Goal: Task Accomplishment & Management: Use online tool/utility

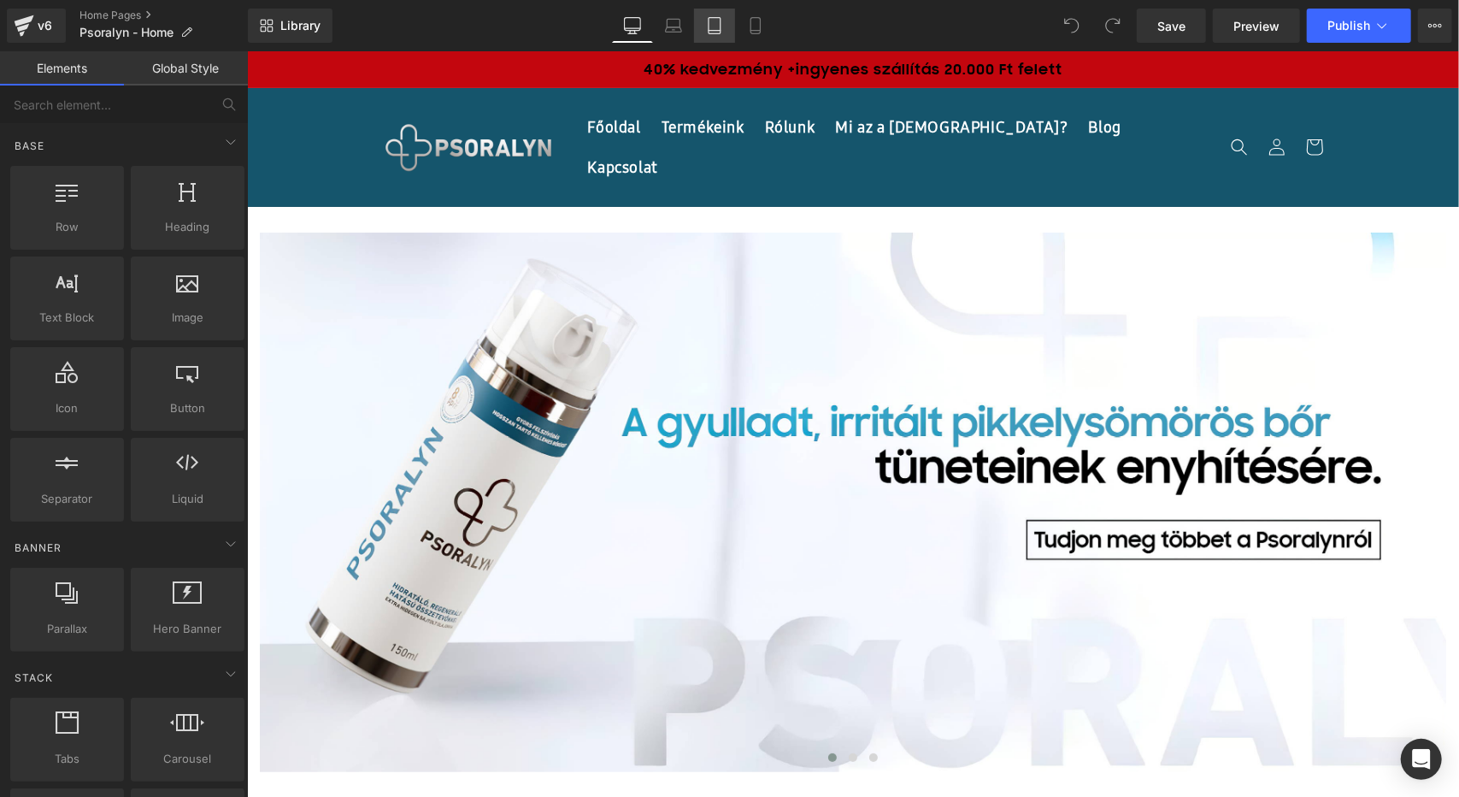
click at [715, 34] on link "Tablet" at bounding box center [714, 26] width 41 height 34
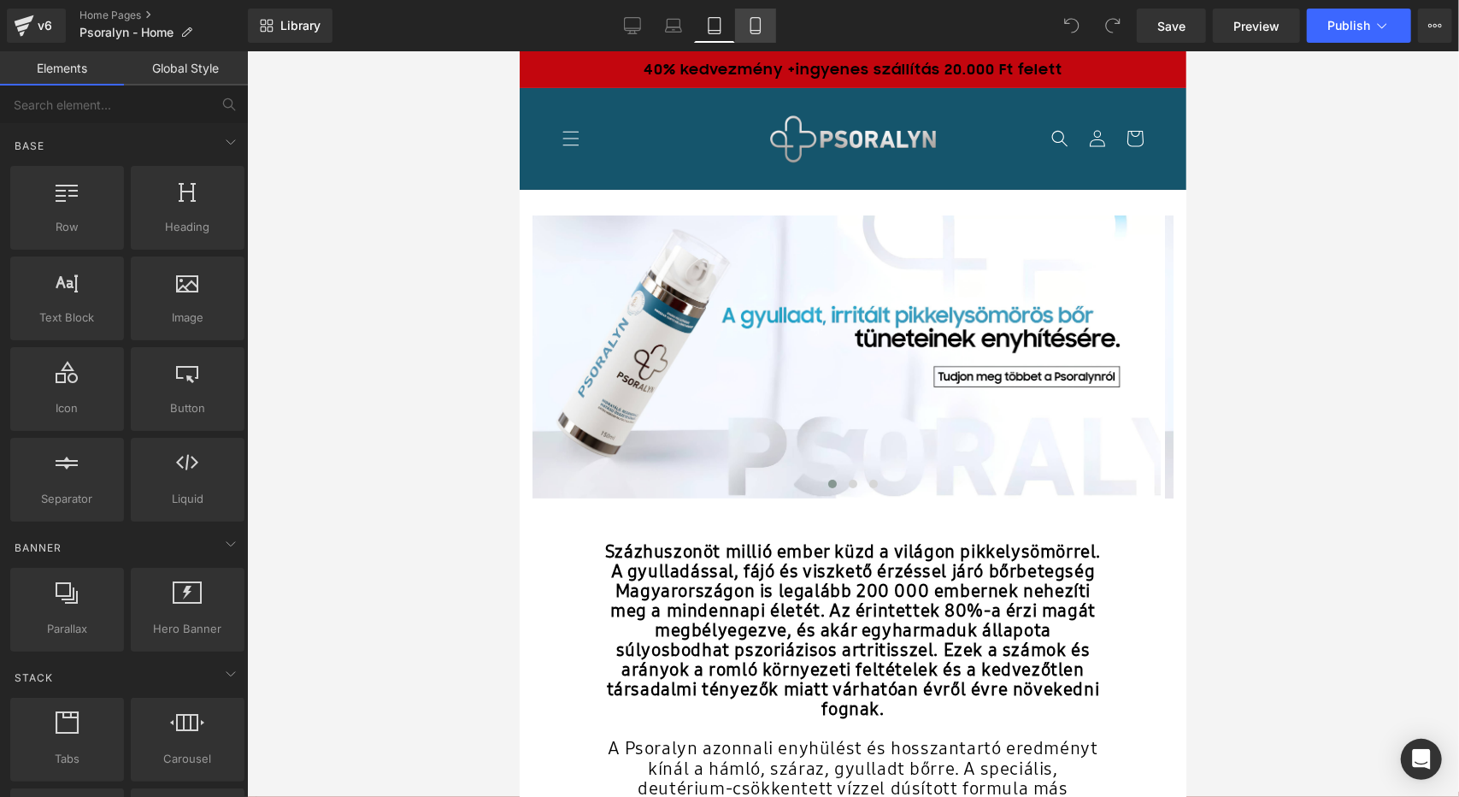
click at [757, 35] on link "Mobile" at bounding box center [755, 26] width 41 height 34
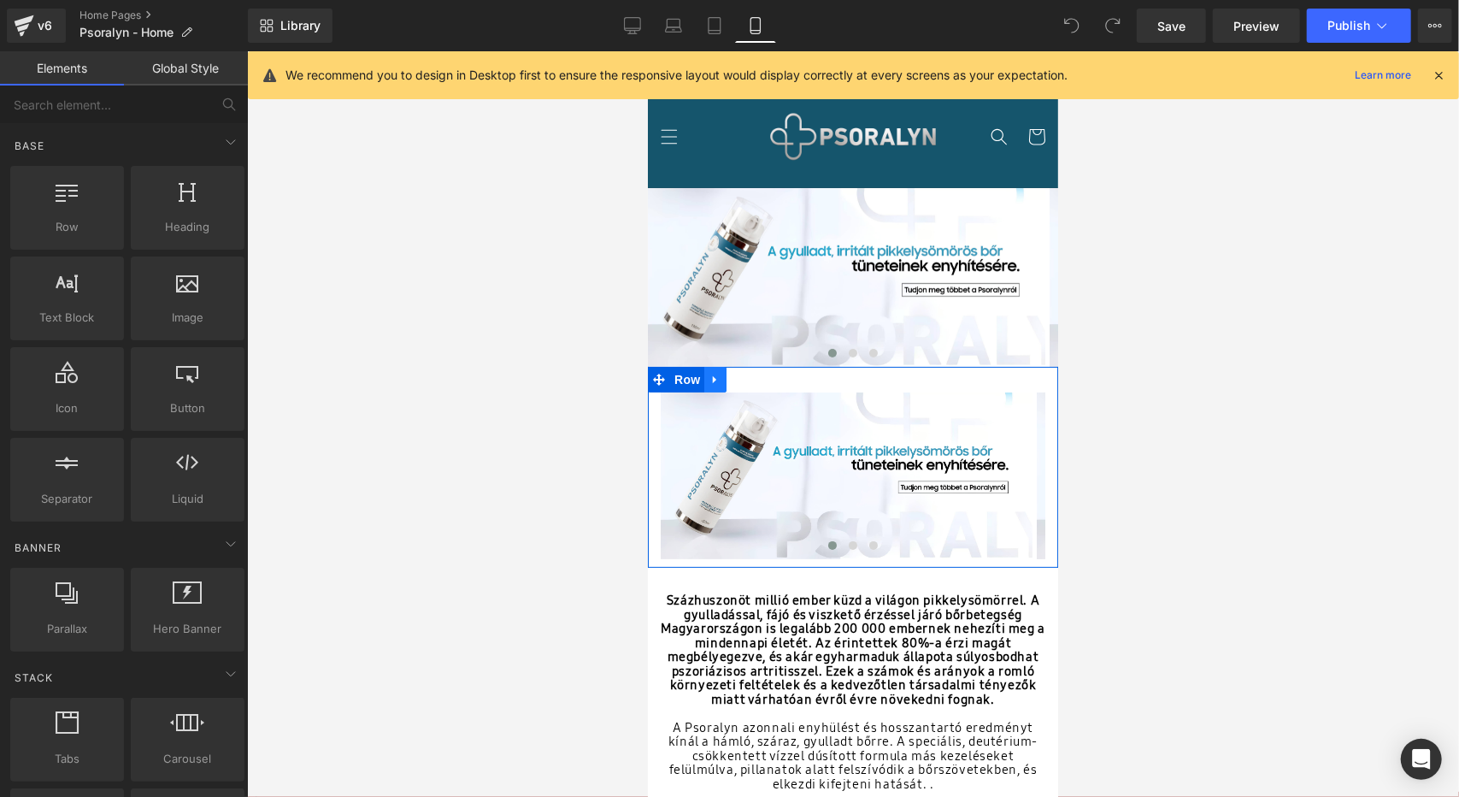
click at [713, 374] on icon at bounding box center [713, 378] width 3 height 8
click at [760, 381] on icon at bounding box center [759, 379] width 12 height 12
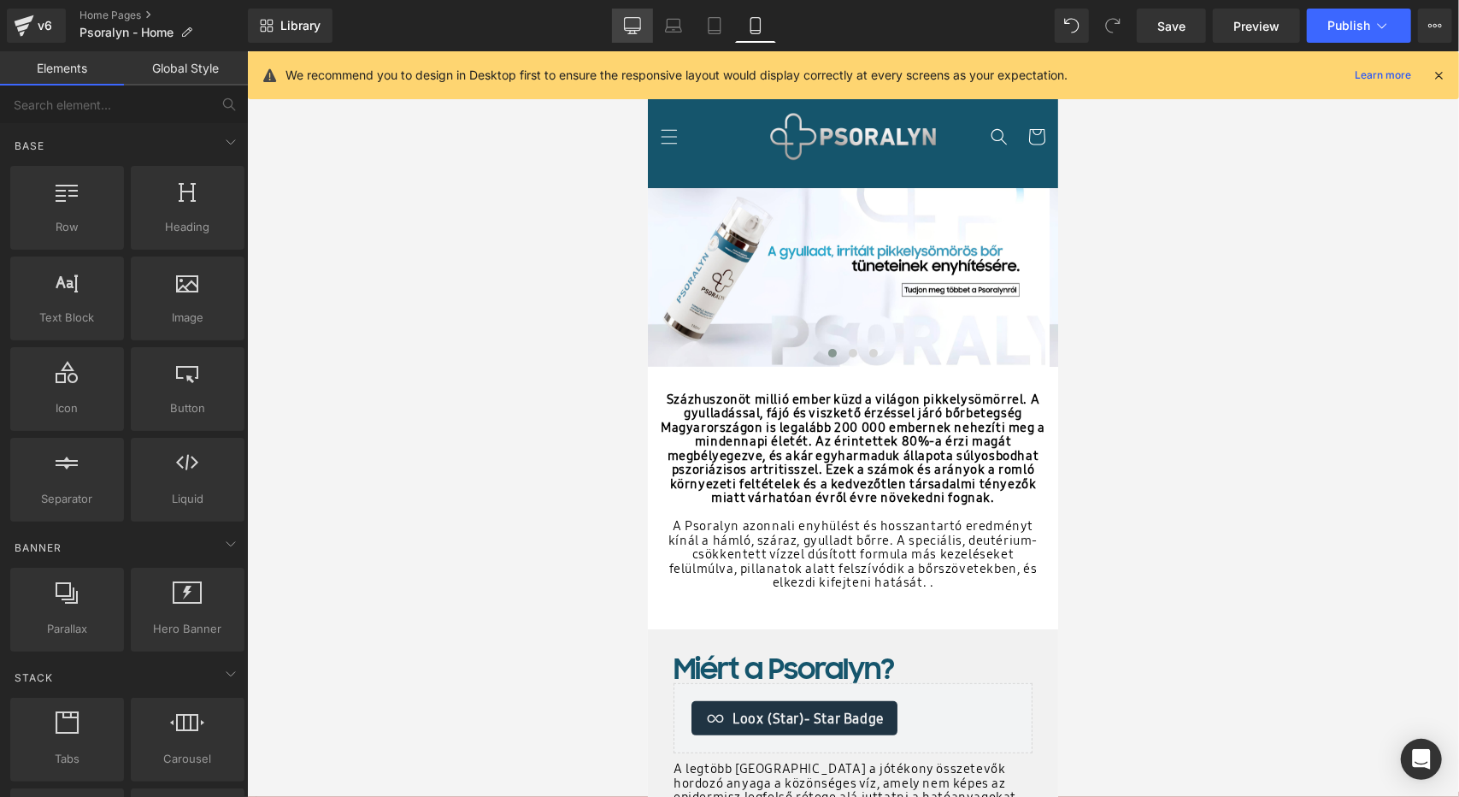
click at [634, 25] on icon at bounding box center [632, 25] width 17 height 17
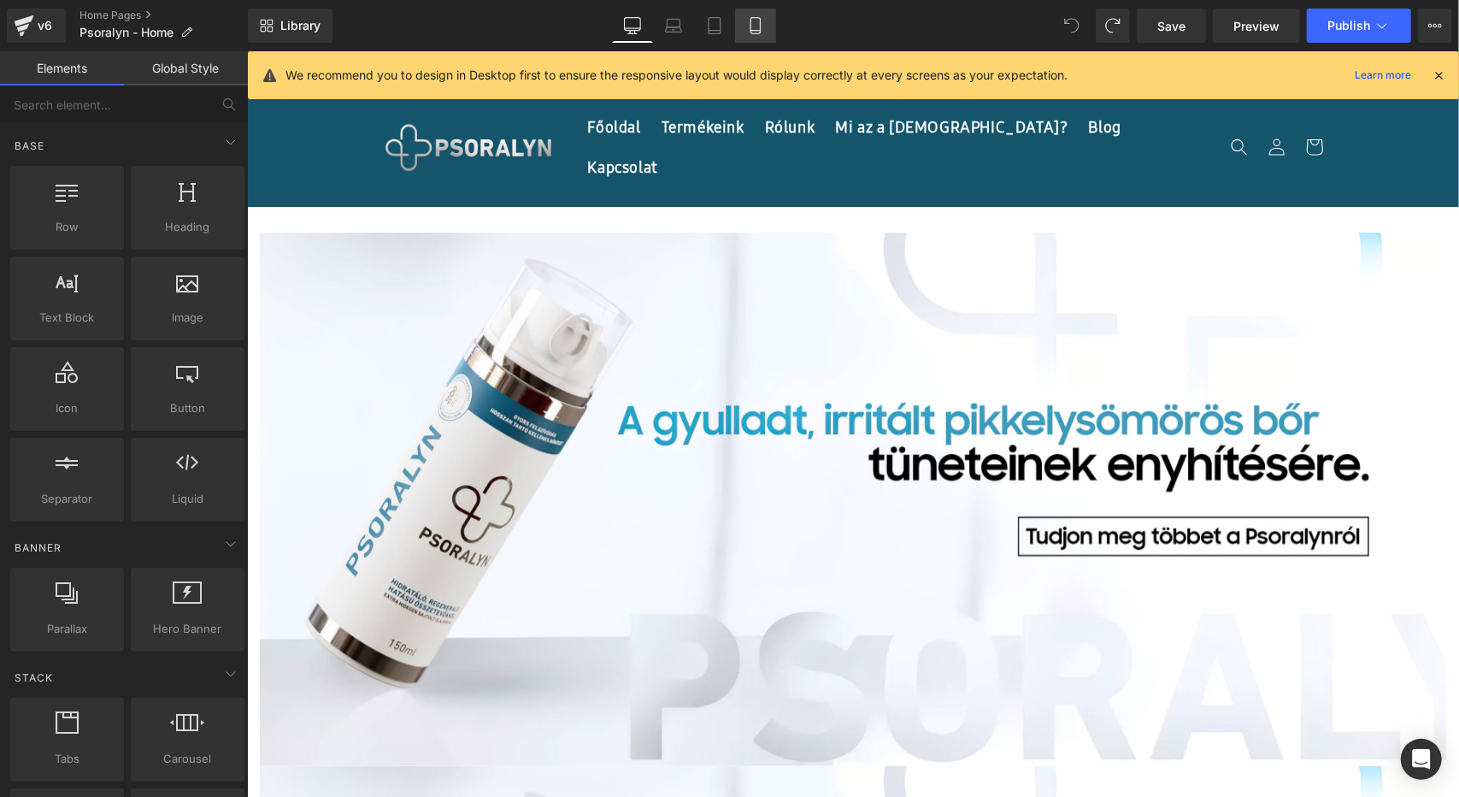
click at [762, 34] on link "Mobile" at bounding box center [755, 26] width 41 height 34
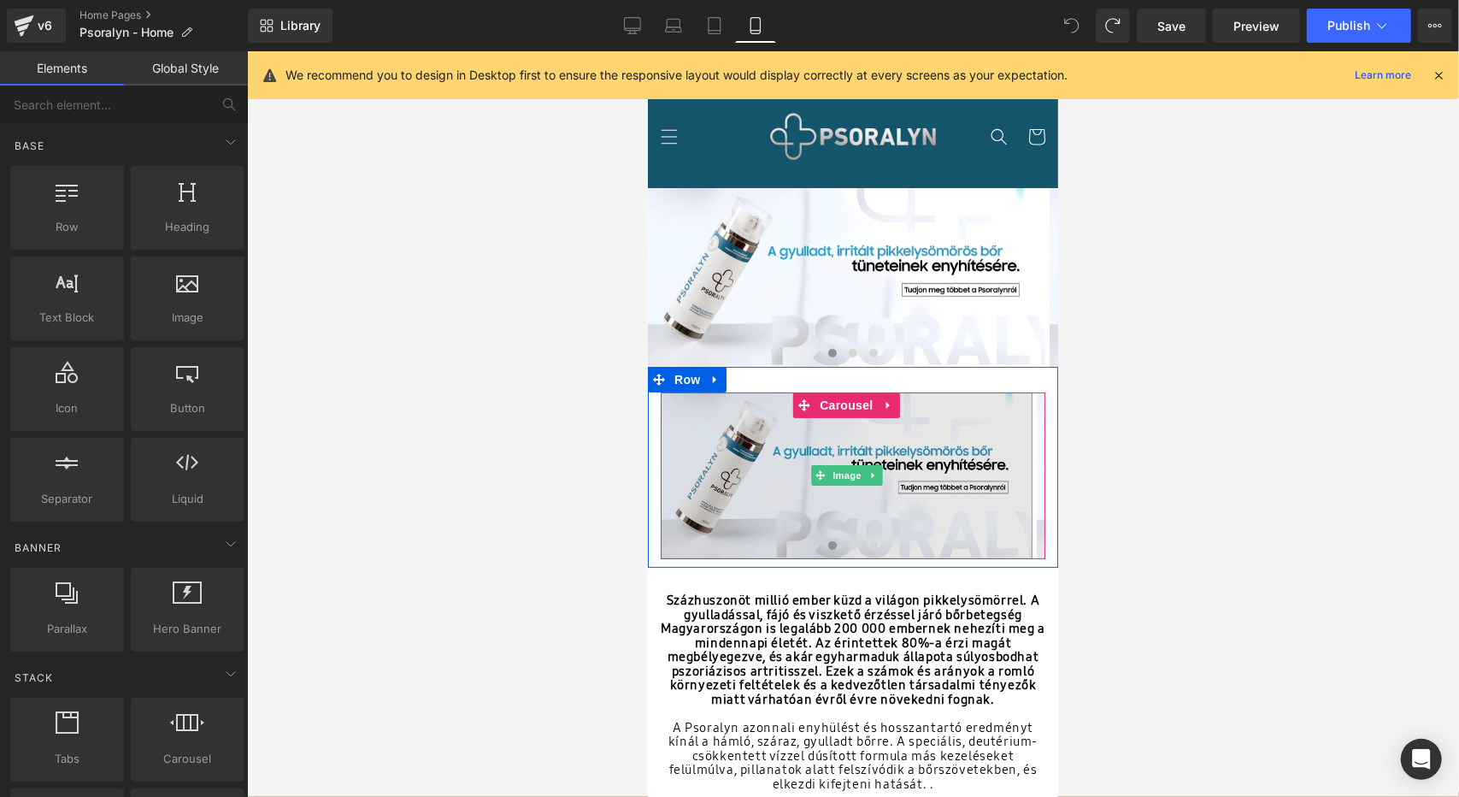
click at [978, 491] on img at bounding box center [846, 474] width 372 height 167
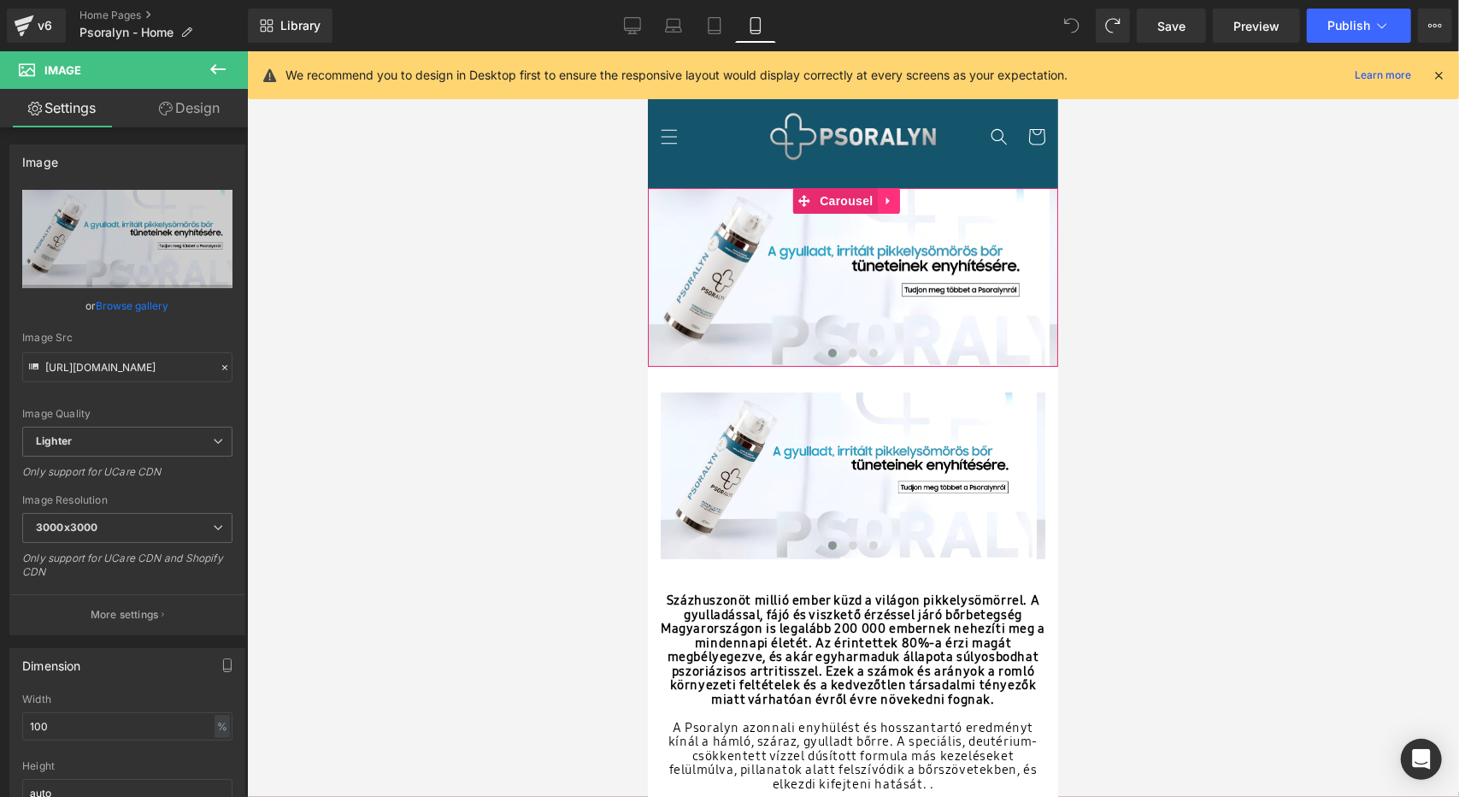
click at [888, 203] on icon at bounding box center [887, 199] width 12 height 13
click at [897, 203] on icon at bounding box center [898, 200] width 12 height 12
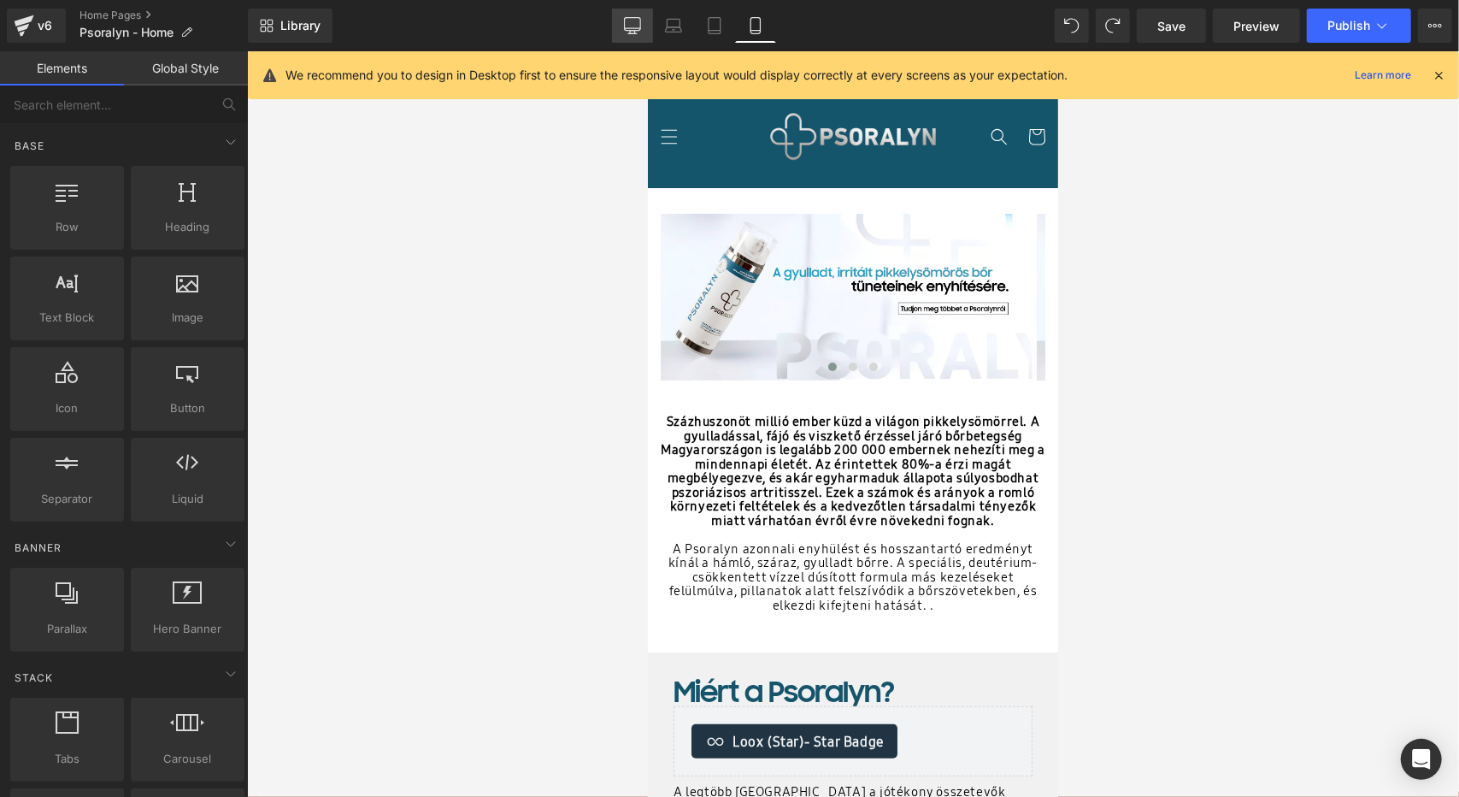
click at [633, 22] on icon at bounding box center [632, 25] width 17 height 17
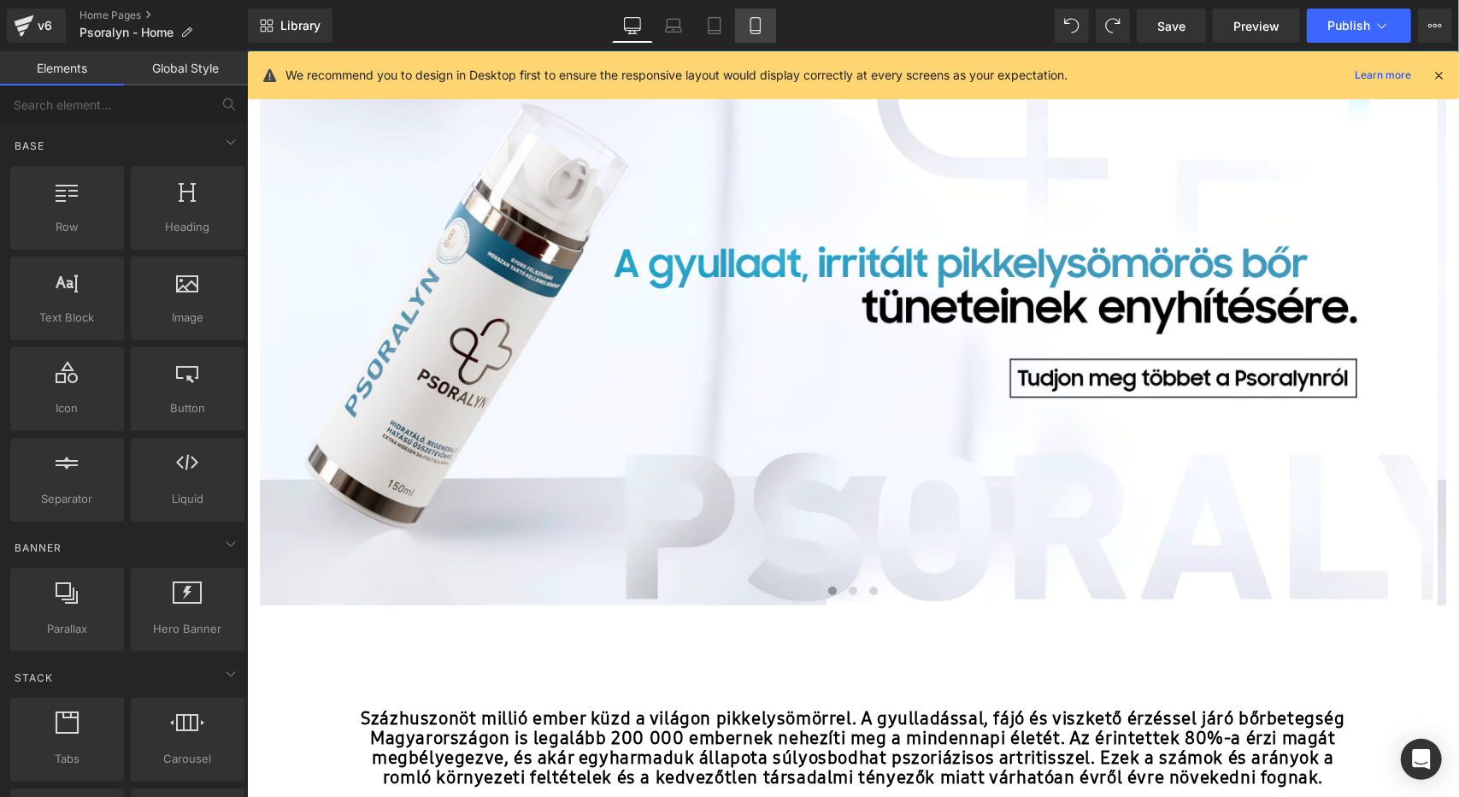
click at [762, 23] on icon at bounding box center [755, 25] width 17 height 17
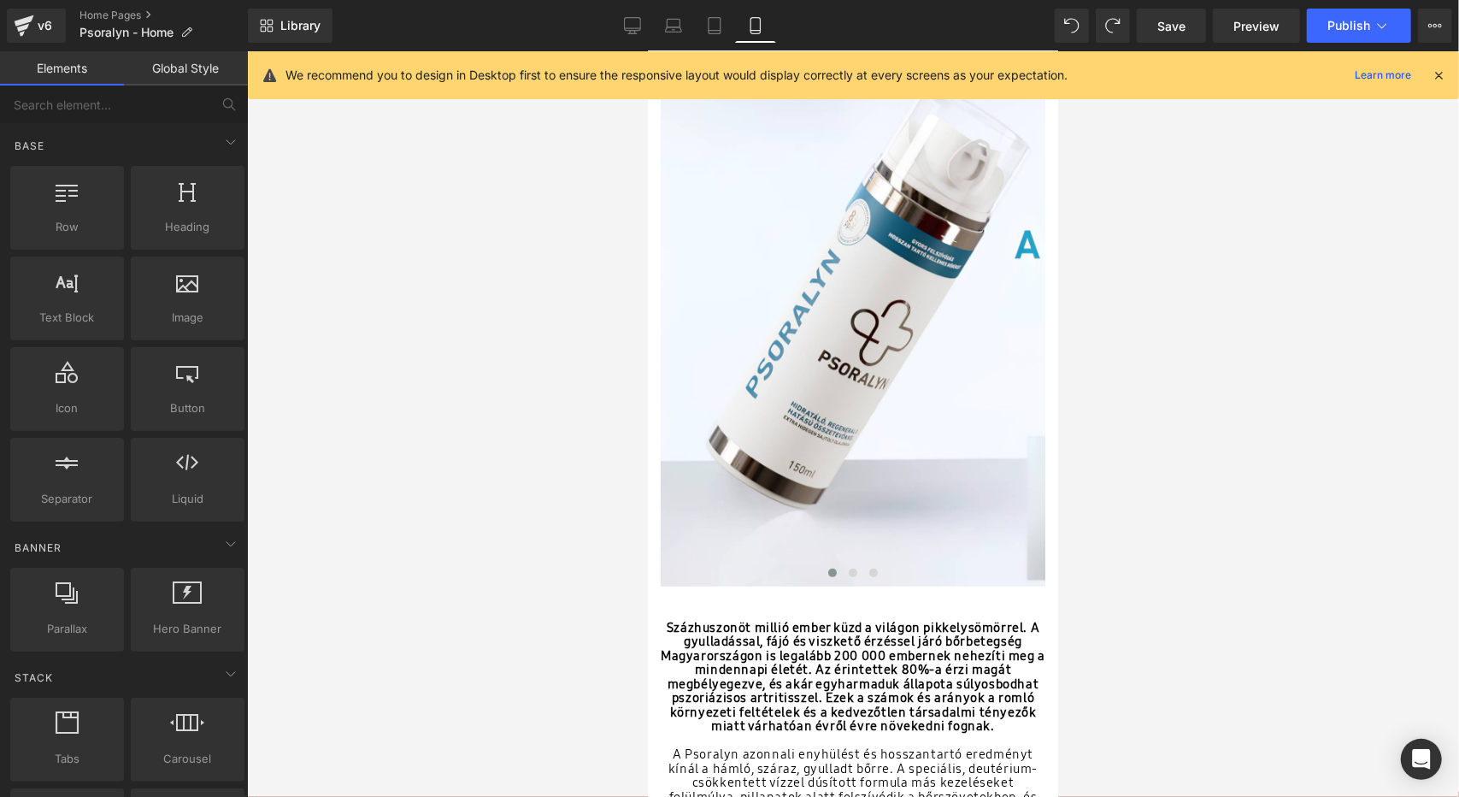
scroll to position [136, 0]
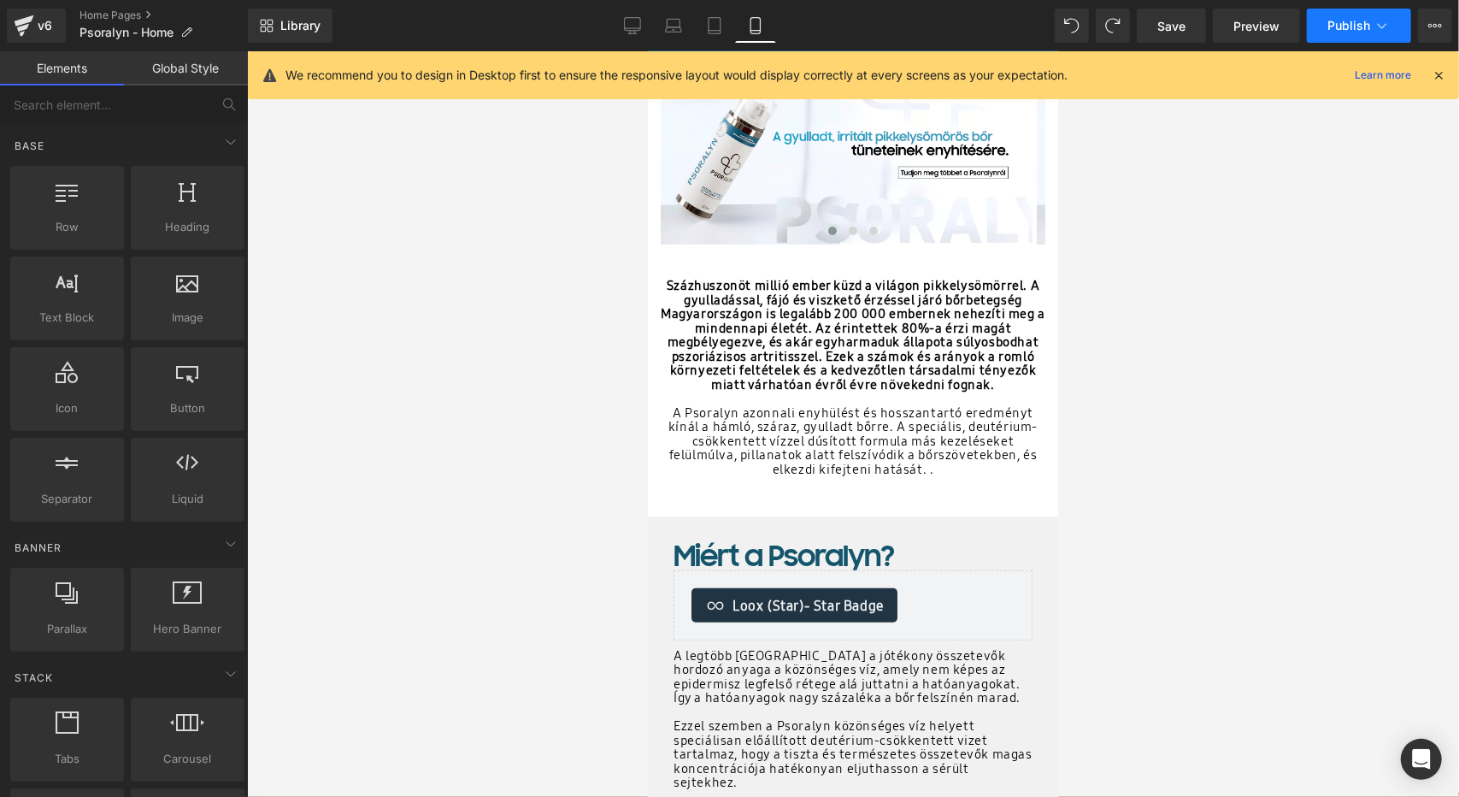
click at [1340, 26] on span "Publish" at bounding box center [1348, 26] width 43 height 14
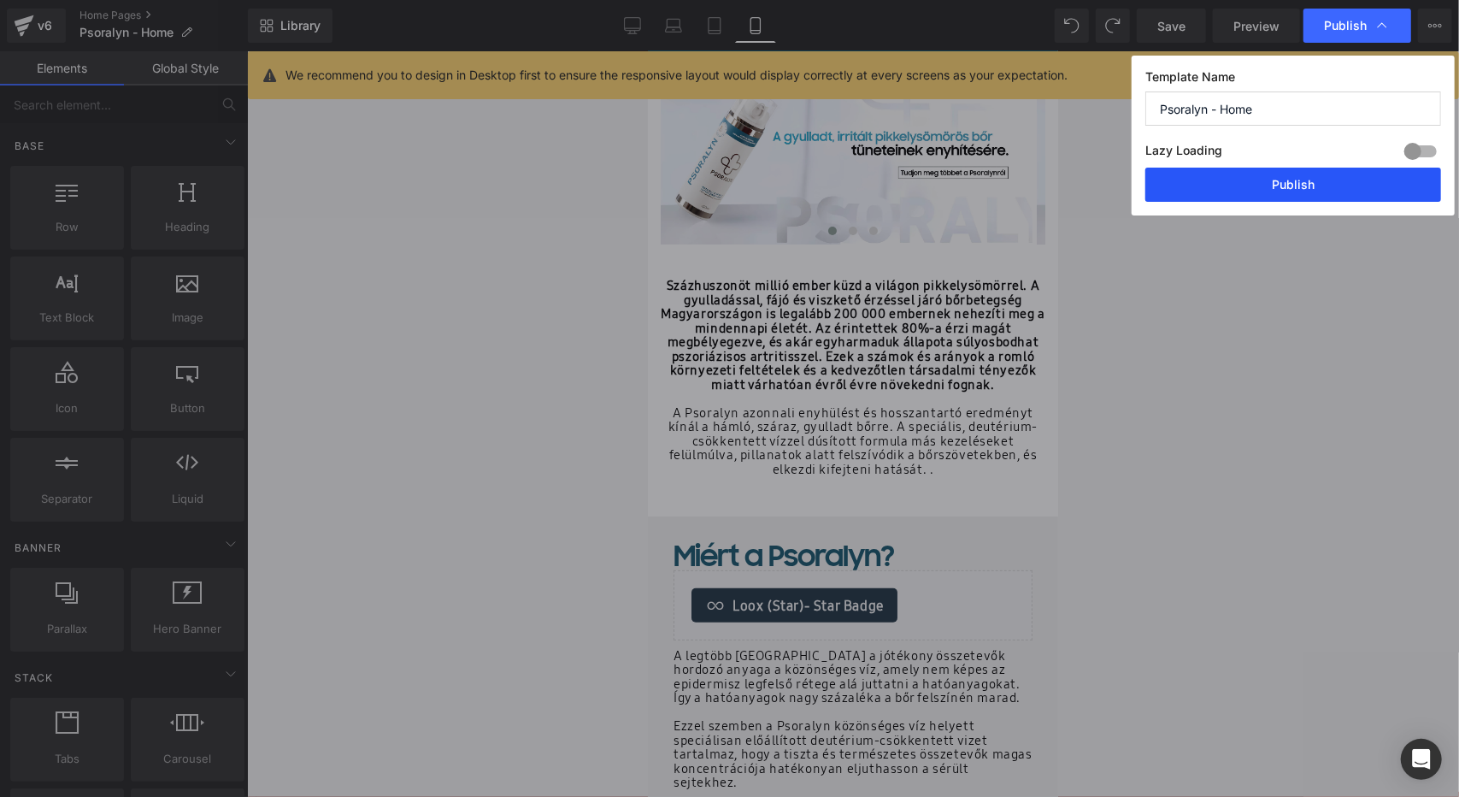
click at [1285, 185] on button "Publish" at bounding box center [1293, 185] width 296 height 34
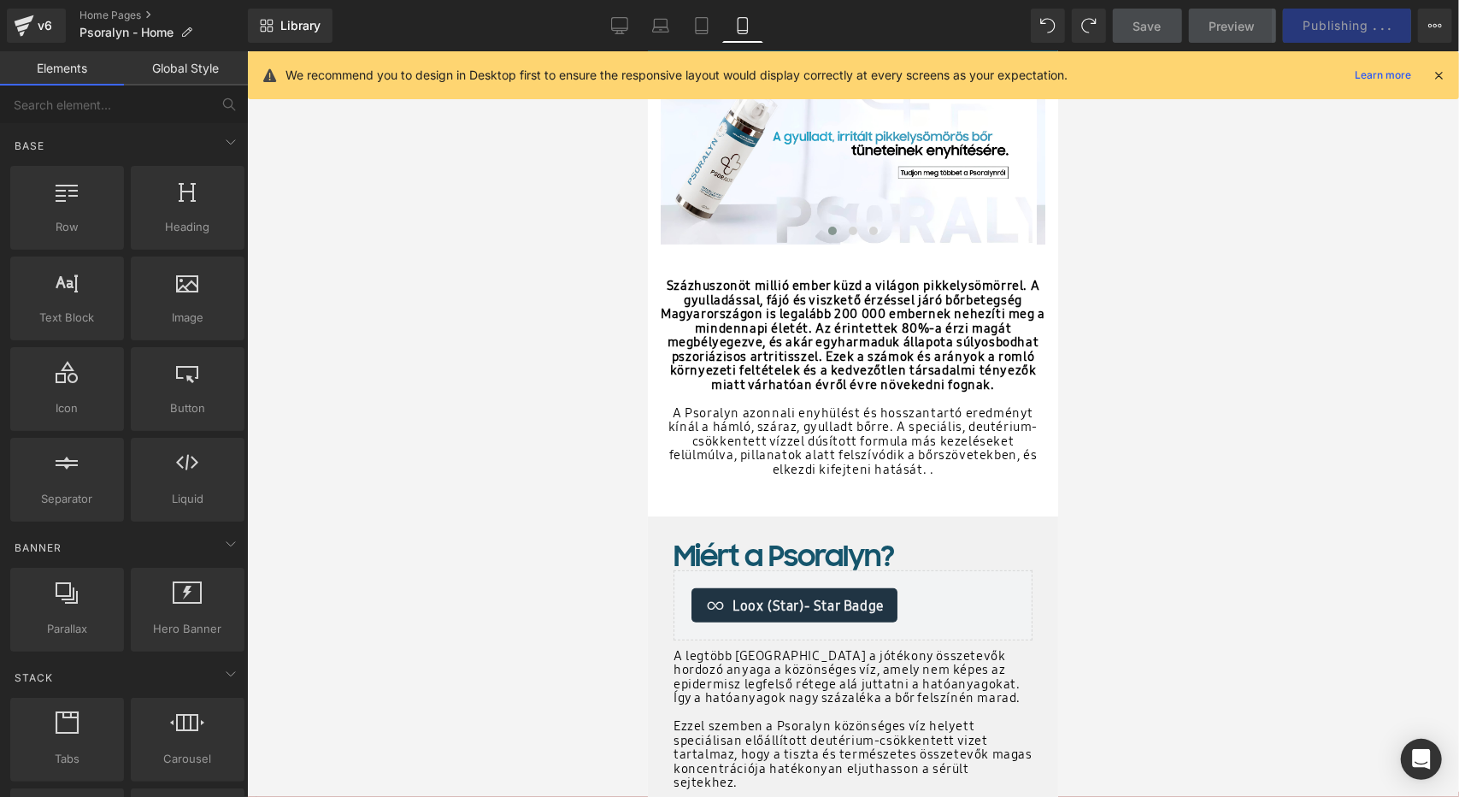
click at [1248, 443] on div at bounding box center [853, 423] width 1212 height 745
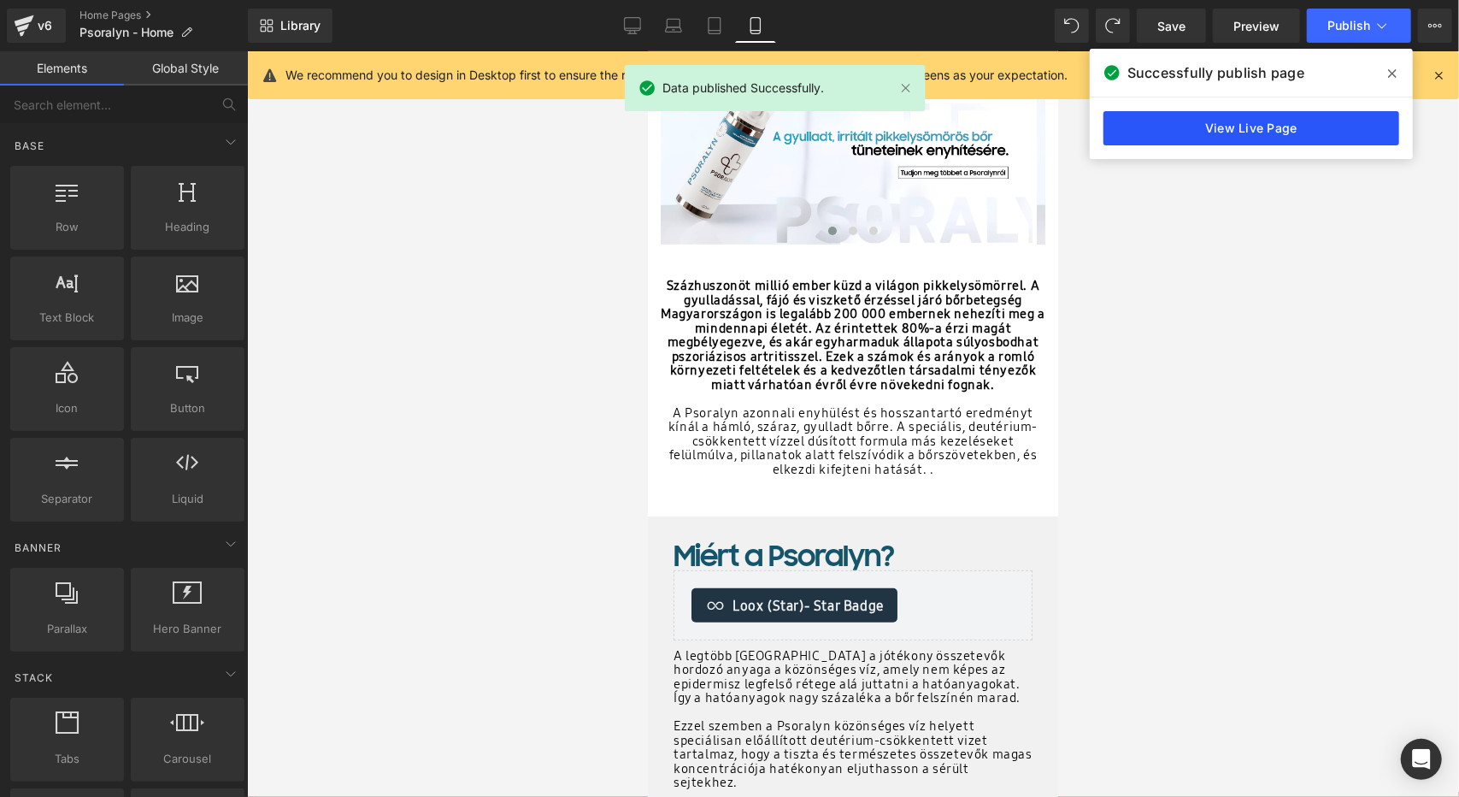
click at [1281, 122] on link "View Live Page" at bounding box center [1251, 128] width 296 height 34
